Goal: Register for event/course

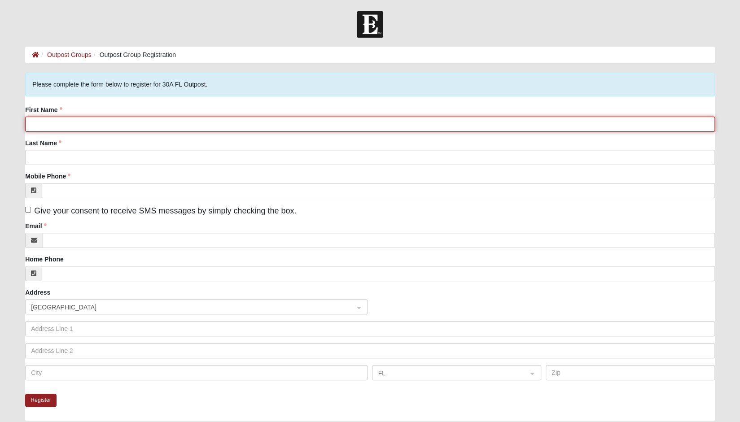
click at [45, 124] on input "First Name" at bounding box center [370, 124] width 690 height 15
type input "[PERSON_NAME]"
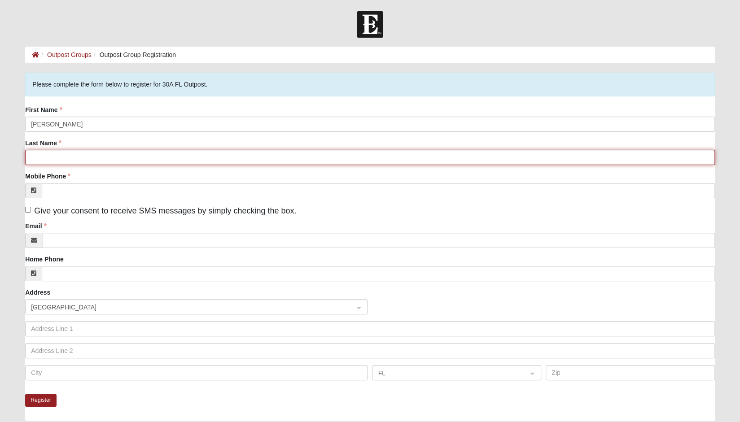
type input "[PERSON_NAME]"
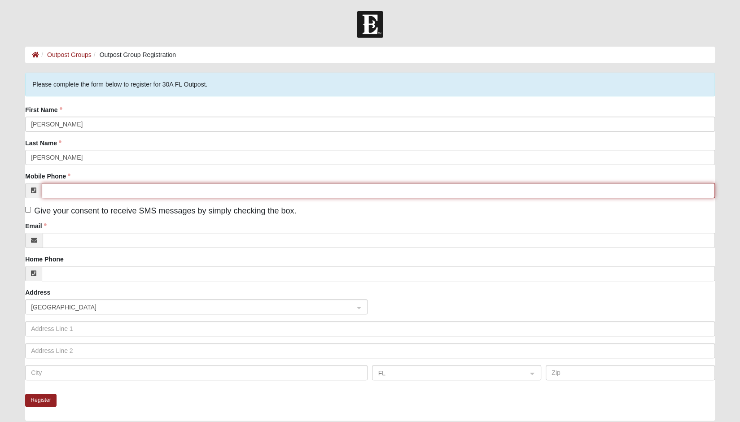
type input "[PHONE_NUMBER]"
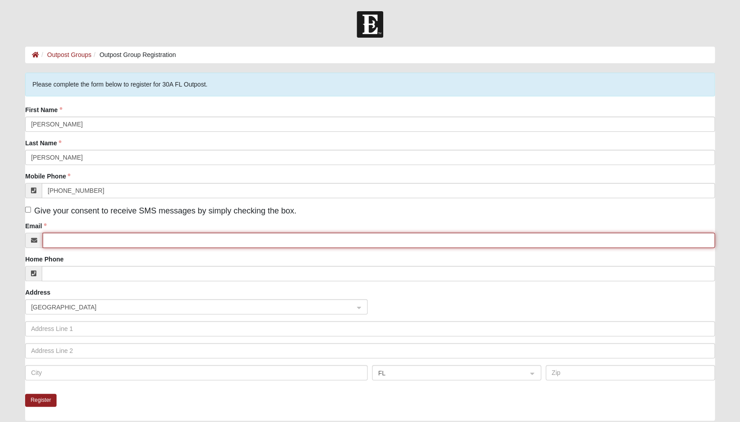
type input "[EMAIL_ADDRESS][DOMAIN_NAME]"
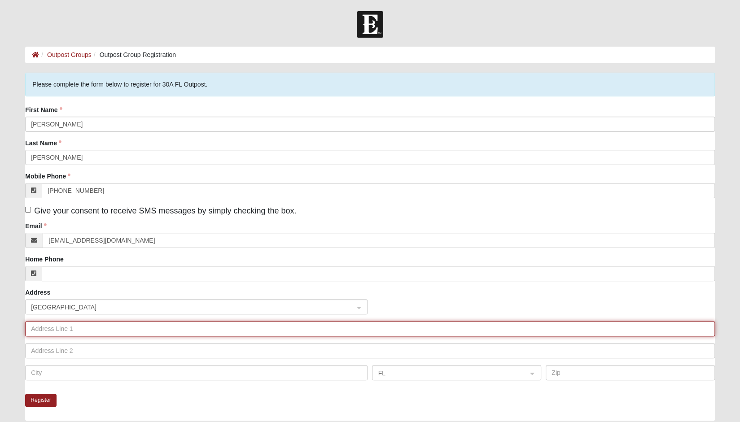
type input "[STREET_ADDRESS]"
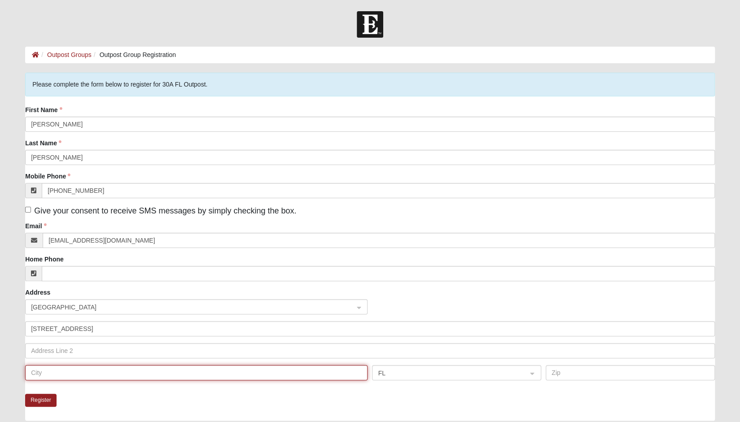
type input "[GEOGRAPHIC_DATA][PERSON_NAME]"
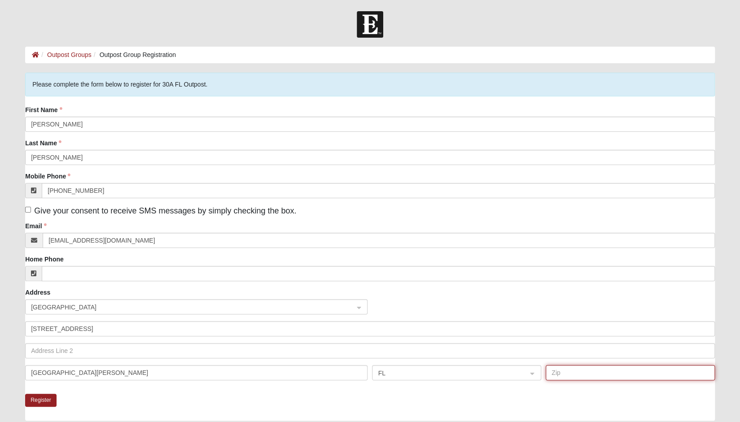
type input "32459"
click at [29, 207] on input "Give your consent to receive SMS messages by simply checking the box." at bounding box center [28, 210] width 6 height 6
checkbox input "true"
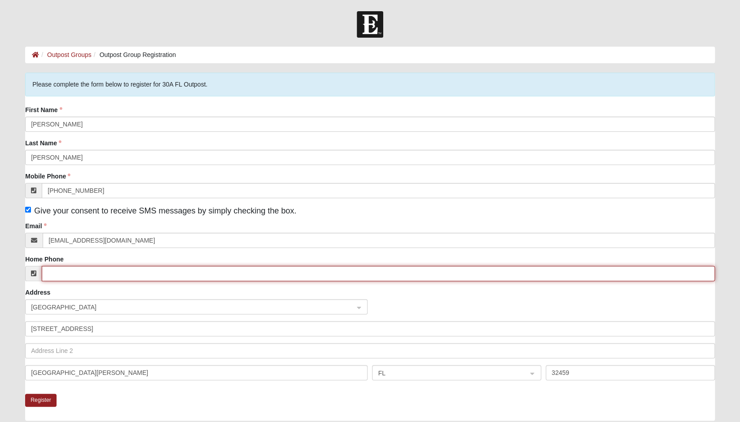
click at [66, 272] on input "Home Phone" at bounding box center [378, 273] width 673 height 15
type input "[PHONE_NUMBER]"
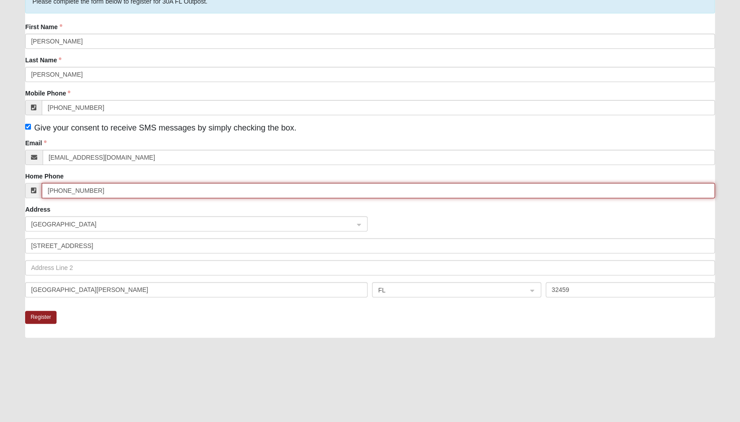
scroll to position [83, 0]
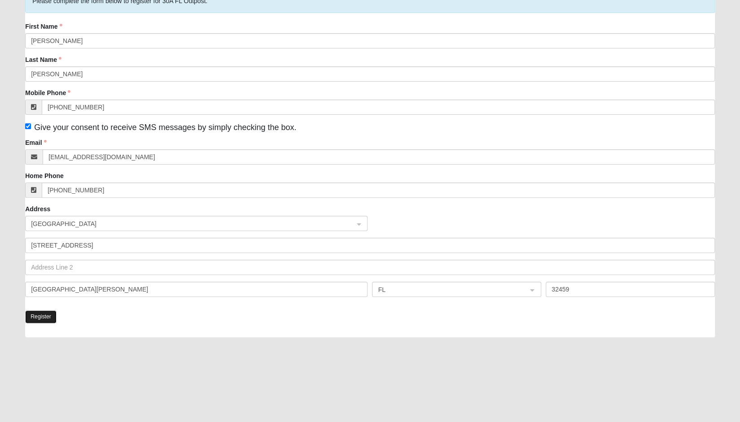
click at [39, 320] on button "Register" at bounding box center [40, 317] width 31 height 13
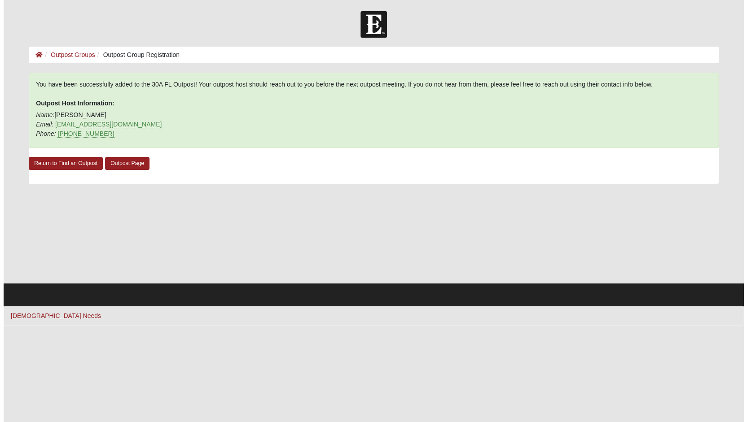
scroll to position [0, 0]
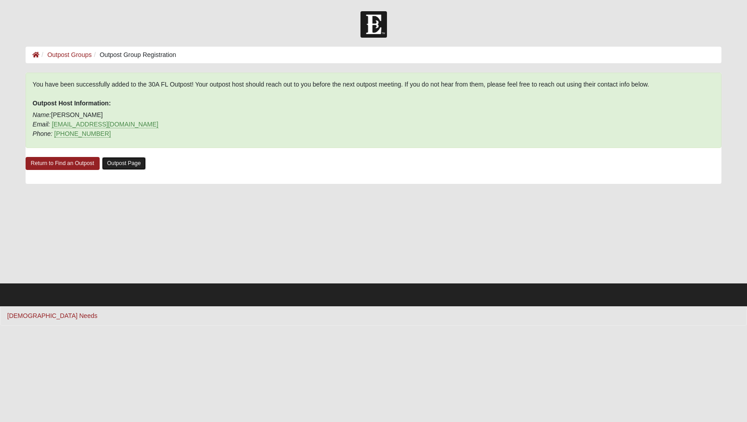
click at [127, 165] on link "Outpost Page" at bounding box center [124, 163] width 44 height 13
